Goal: Understand process/instructions

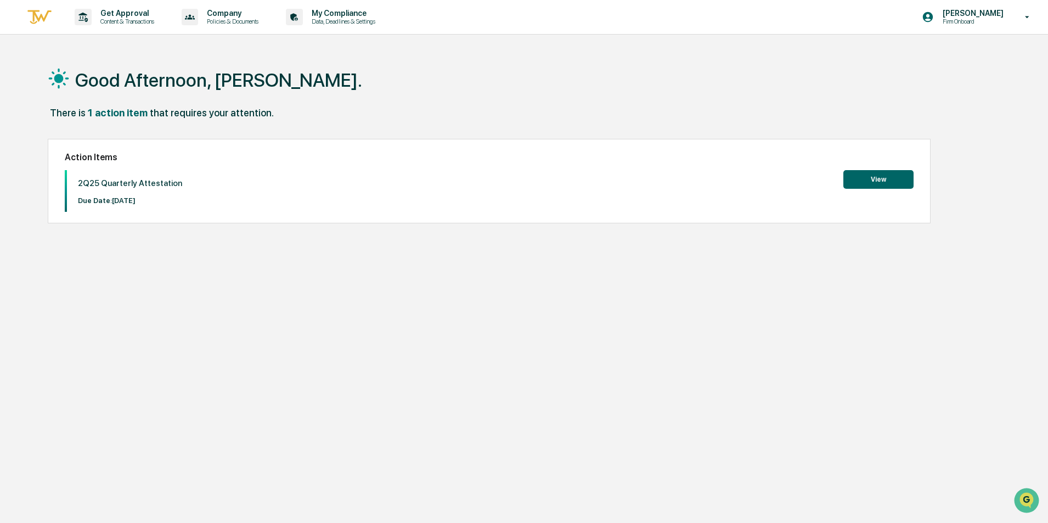
click at [872, 174] on button "View" at bounding box center [878, 179] width 70 height 19
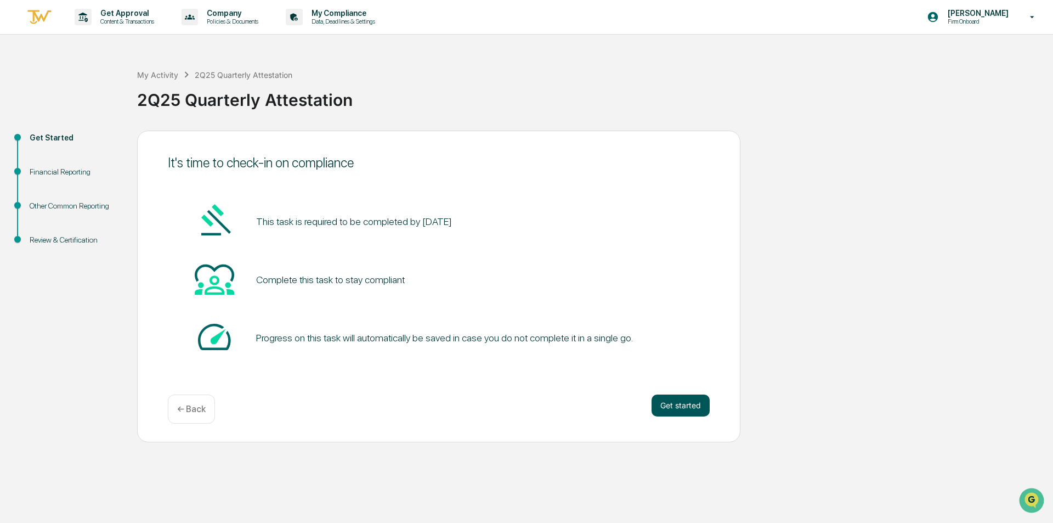
click at [688, 406] on button "Get started" at bounding box center [681, 405] width 58 height 22
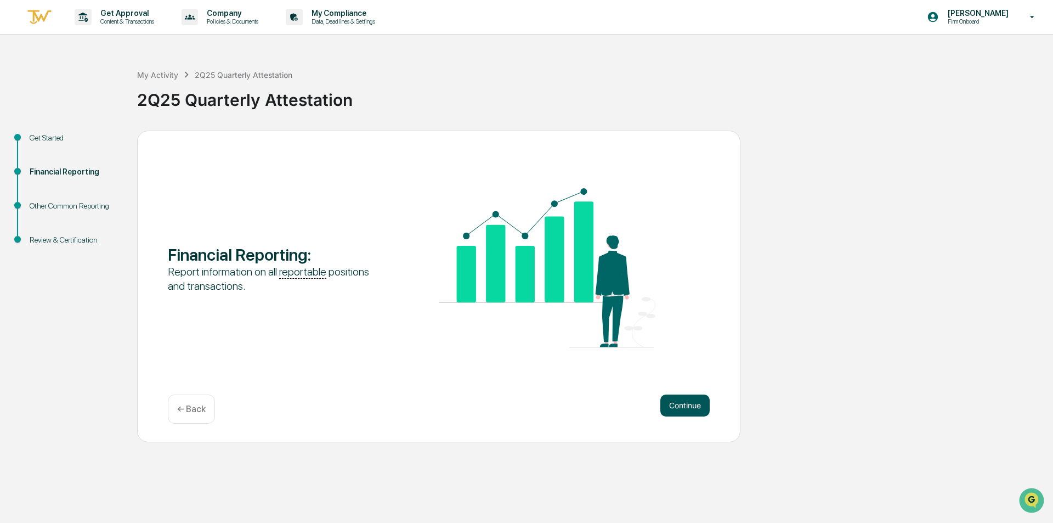
click at [677, 406] on button "Continue" at bounding box center [684, 405] width 49 height 22
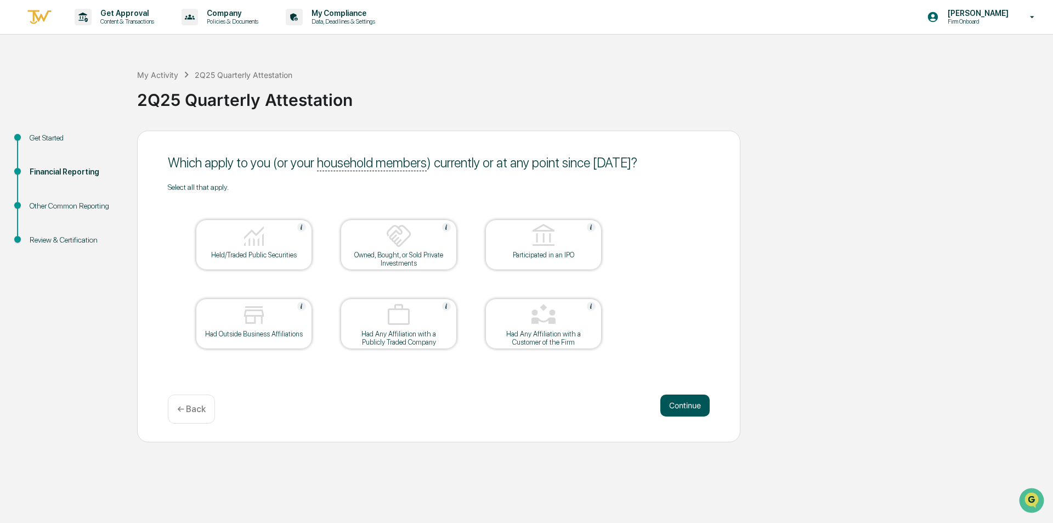
click at [677, 408] on button "Continue" at bounding box center [684, 405] width 49 height 22
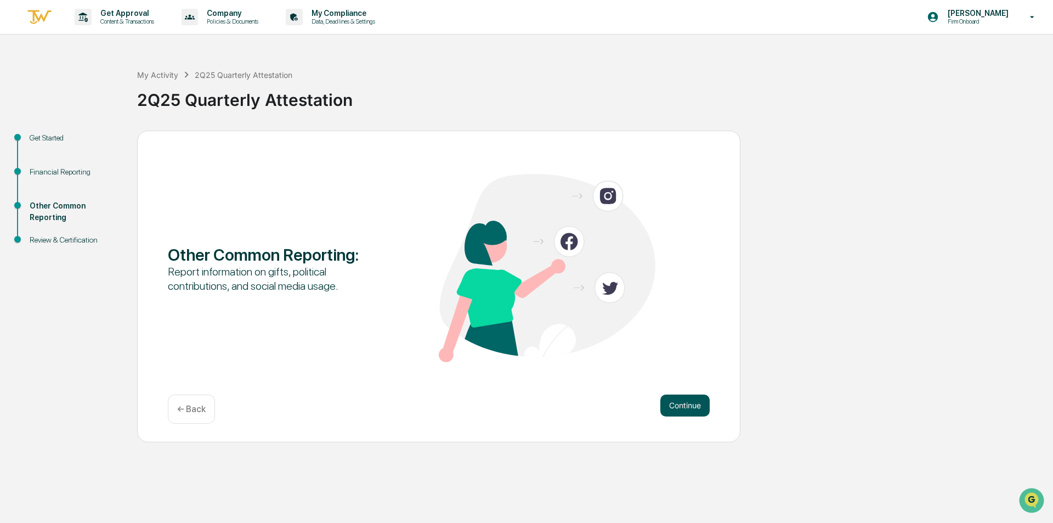
click at [678, 405] on button "Continue" at bounding box center [684, 405] width 49 height 22
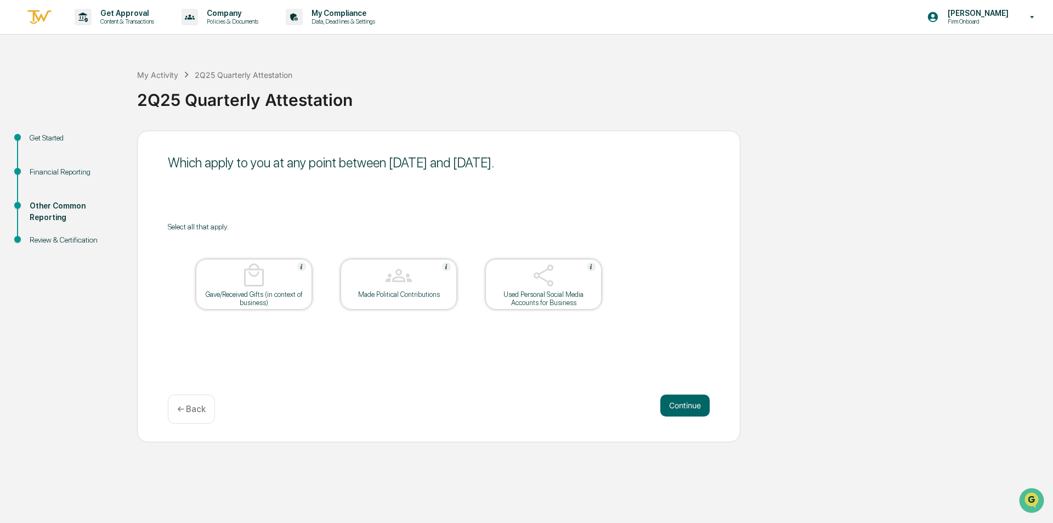
click at [678, 405] on button "Continue" at bounding box center [684, 405] width 49 height 22
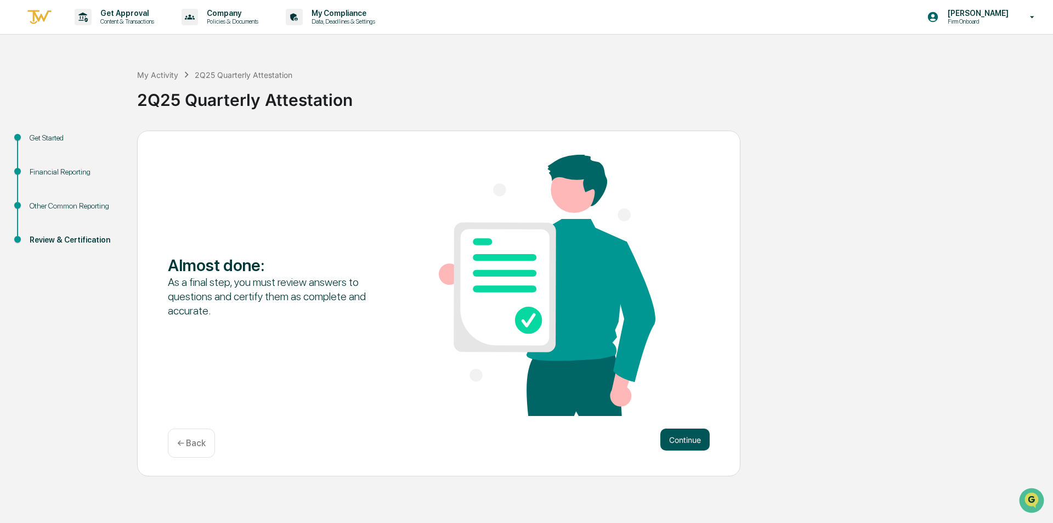
click at [684, 438] on button "Continue" at bounding box center [684, 439] width 49 height 22
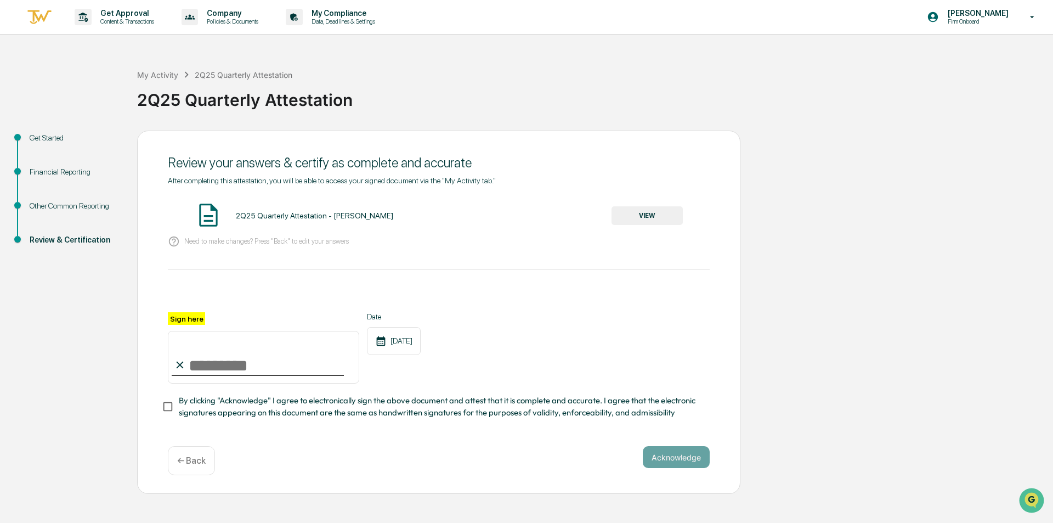
click at [188, 463] on p "← Back" at bounding box center [191, 460] width 29 height 10
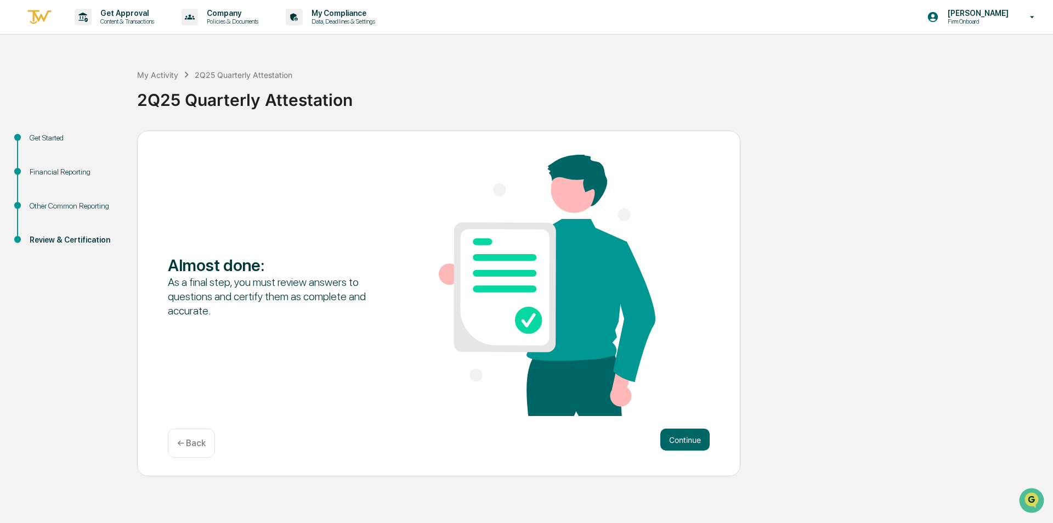
click at [194, 447] on p "← Back" at bounding box center [191, 443] width 29 height 10
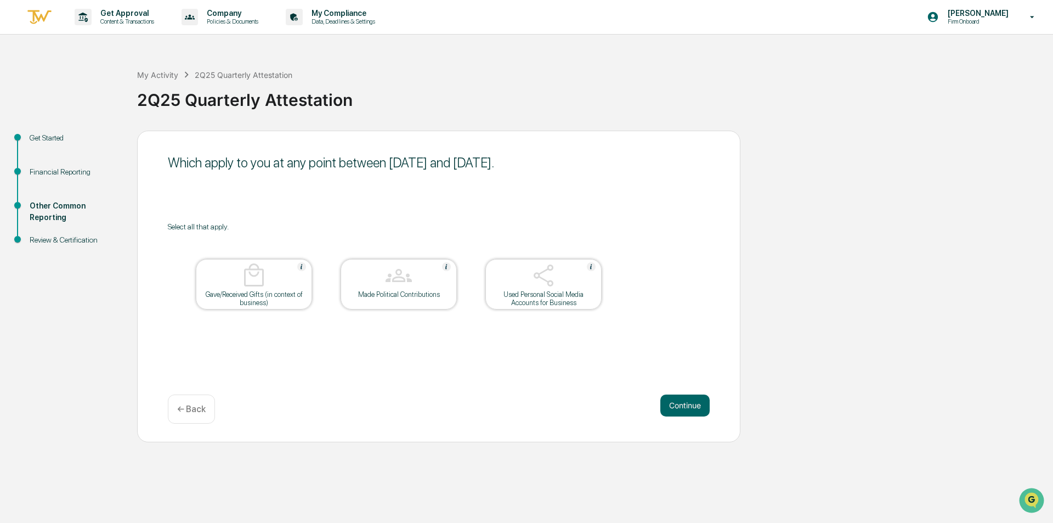
click at [198, 419] on div "← Back" at bounding box center [191, 408] width 47 height 29
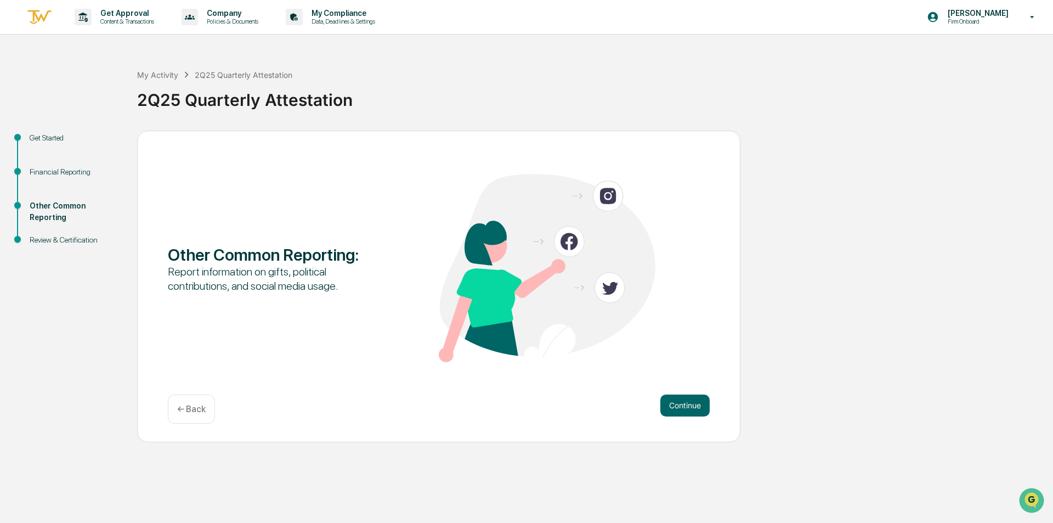
click at [198, 411] on p "← Back" at bounding box center [191, 409] width 29 height 10
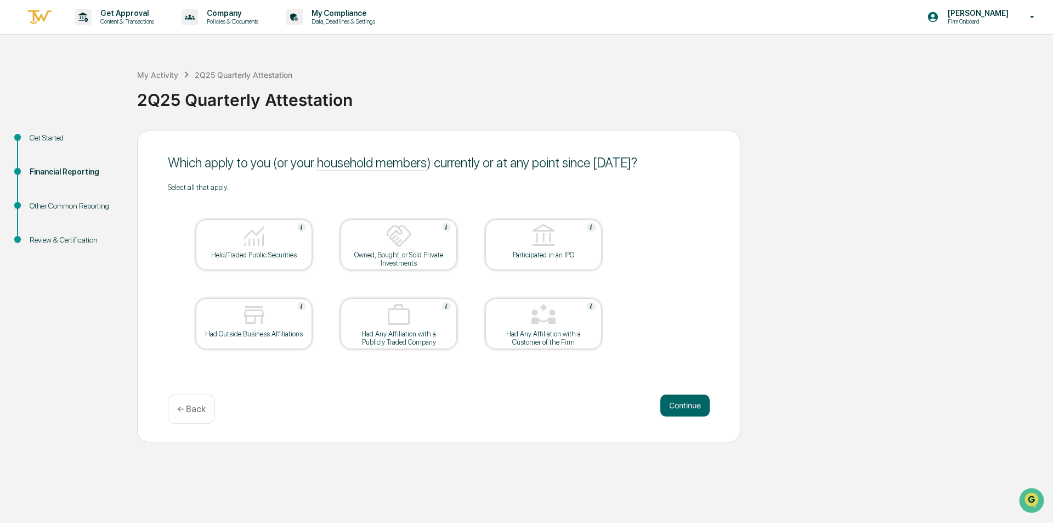
click at [259, 244] on img at bounding box center [254, 236] width 26 height 26
click at [419, 241] on div at bounding box center [399, 237] width 110 height 28
click at [972, 27] on div "[PERSON_NAME] Firm Onboard" at bounding box center [984, 17] width 137 height 34
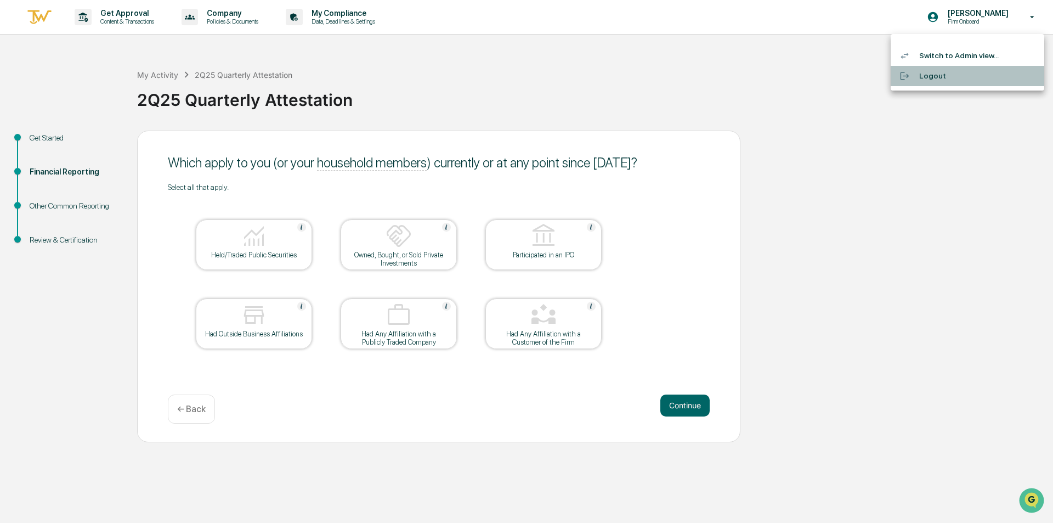
click at [921, 76] on li "Logout" at bounding box center [968, 76] width 154 height 20
